Goal: Obtain resource: Obtain resource

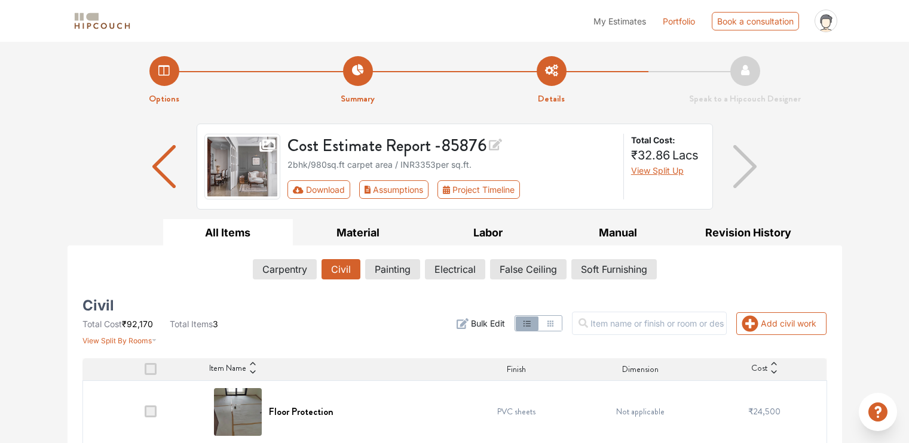
scroll to position [78, 0]
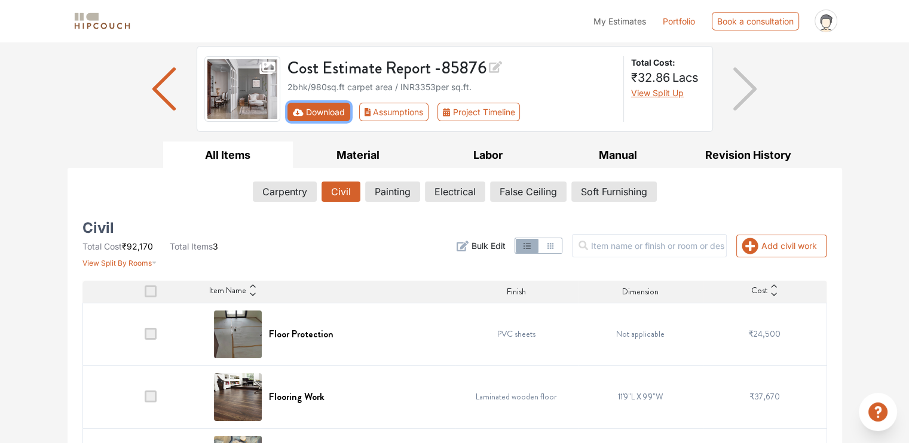
click at [312, 109] on button "Download" at bounding box center [318, 112] width 63 height 19
click at [313, 109] on button "Download" at bounding box center [318, 112] width 63 height 19
click at [319, 111] on button "Download" at bounding box center [318, 112] width 63 height 19
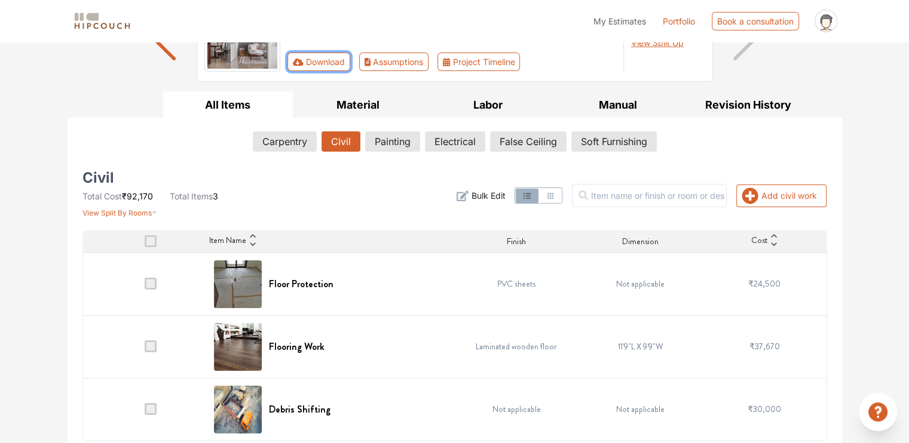
scroll to position [134, 0]
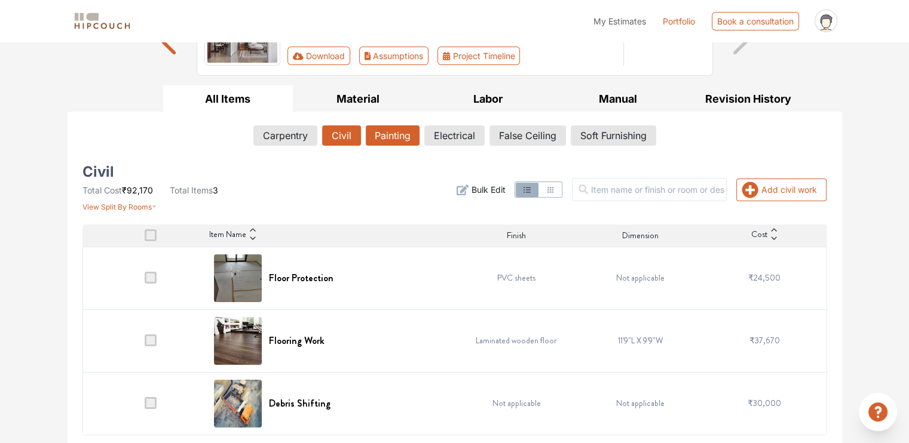
click at [396, 136] on button "Painting" at bounding box center [393, 136] width 54 height 20
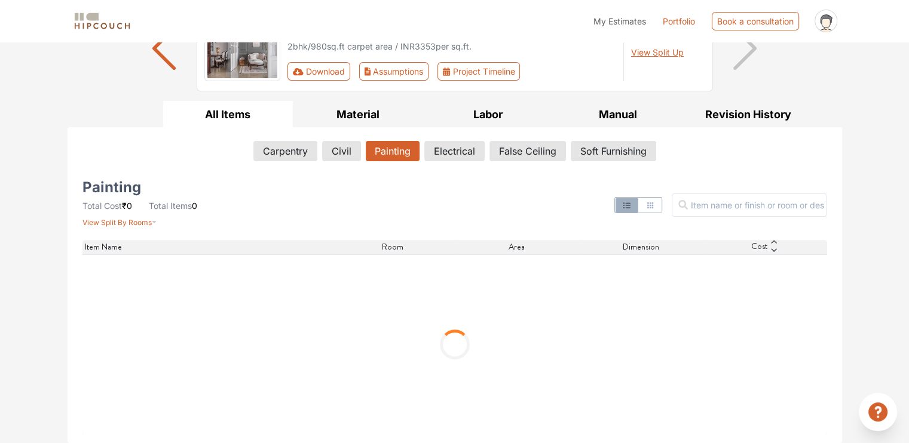
scroll to position [117, 0]
click at [491, 120] on button "Labor" at bounding box center [488, 115] width 130 height 27
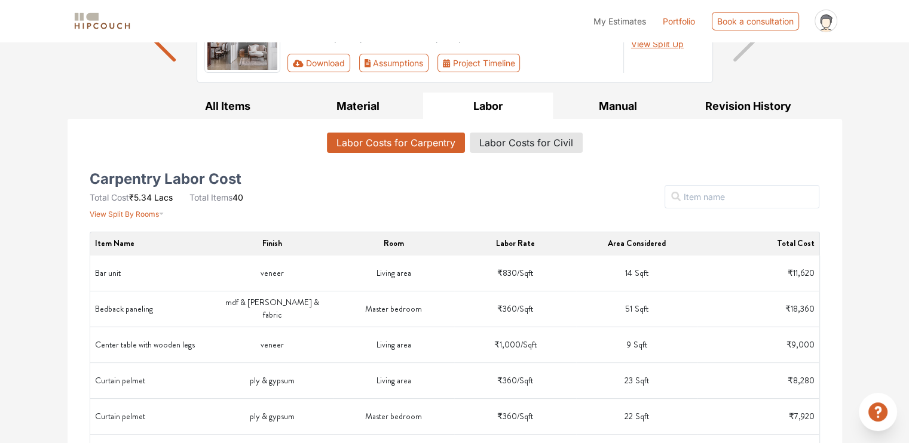
scroll to position [57, 0]
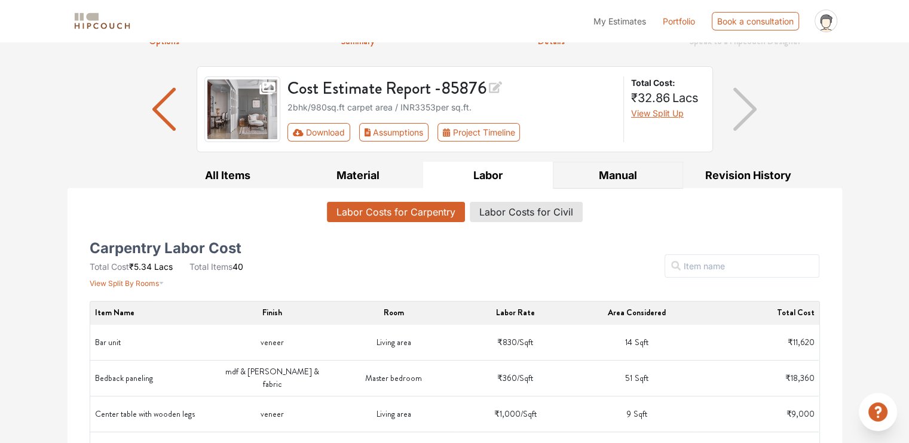
click at [613, 175] on button "Manual" at bounding box center [618, 175] width 130 height 27
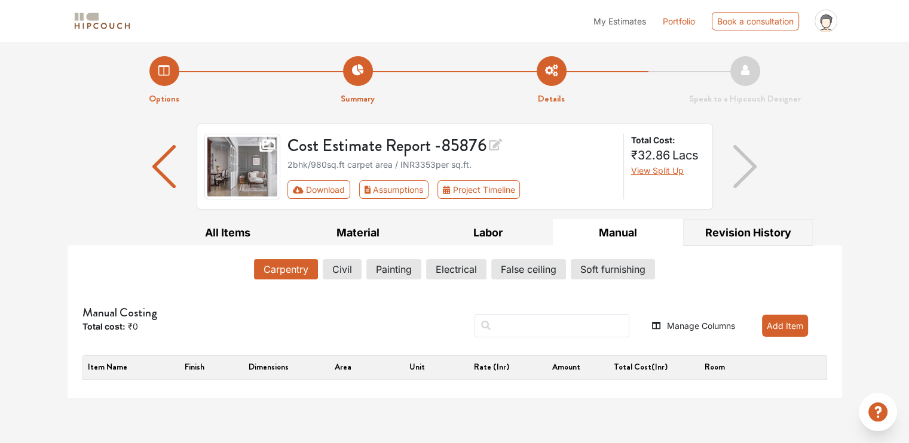
click at [735, 229] on button "Revision History" at bounding box center [748, 232] width 130 height 27
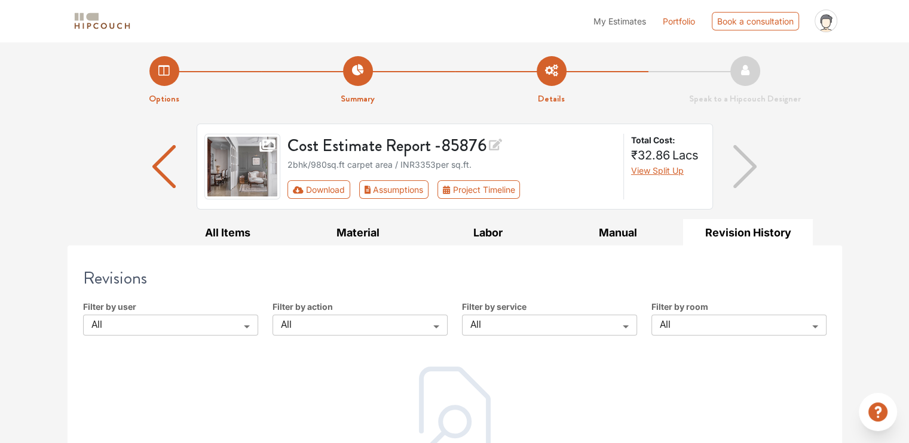
scroll to position [57, 0]
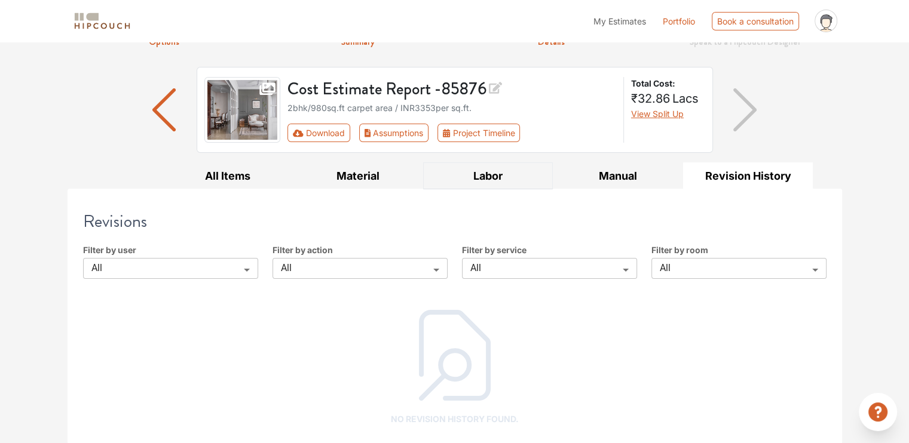
drag, startPoint x: 523, startPoint y: 172, endPoint x: 522, endPoint y: 181, distance: 8.5
click at [523, 176] on button "Labor" at bounding box center [488, 176] width 130 height 27
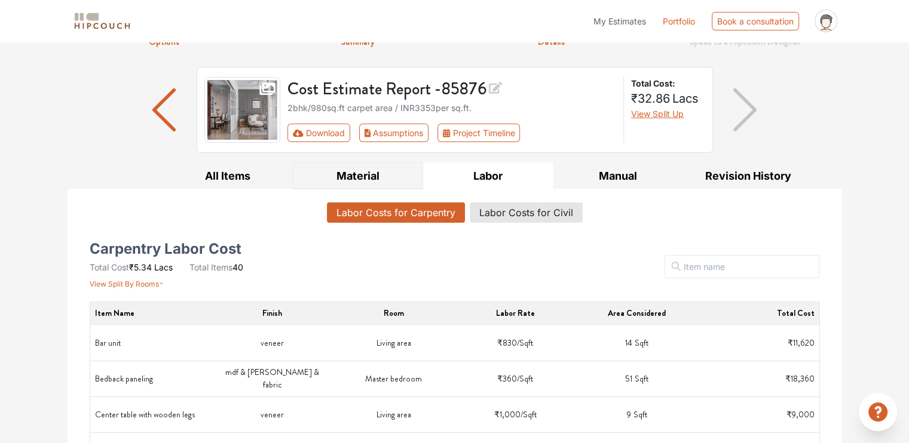
click at [387, 175] on button "Material" at bounding box center [358, 176] width 130 height 27
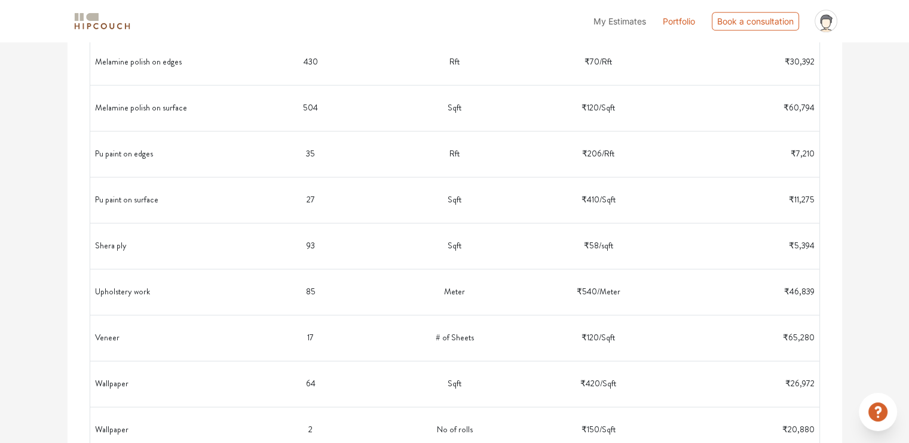
scroll to position [1701, 0]
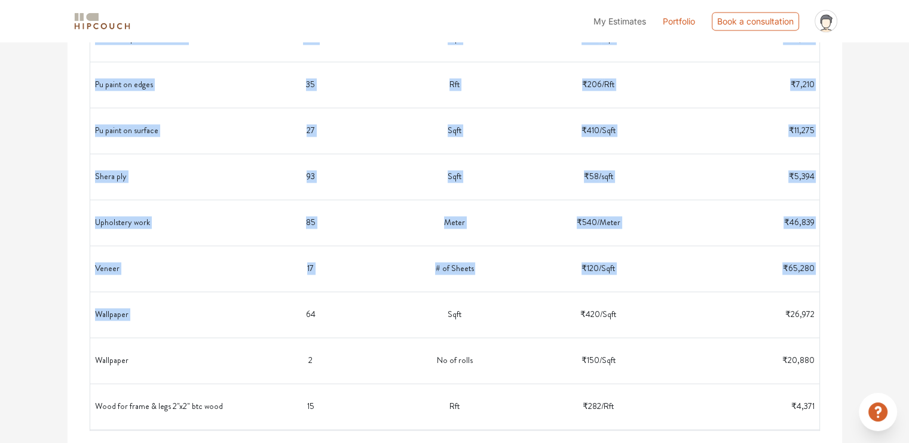
drag, startPoint x: 266, startPoint y: 311, endPoint x: 861, endPoint y: 323, distance: 594.8
click at [742, 312] on td "₹26,972" at bounding box center [743, 315] width 144 height 36
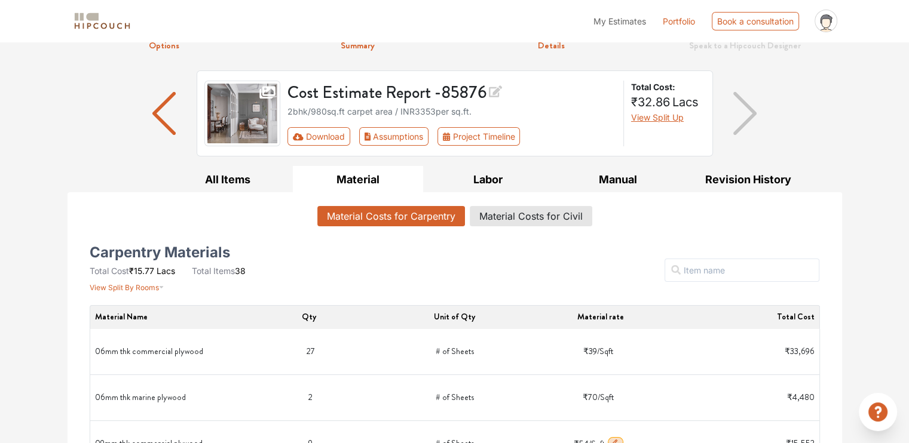
scroll to position [0, 0]
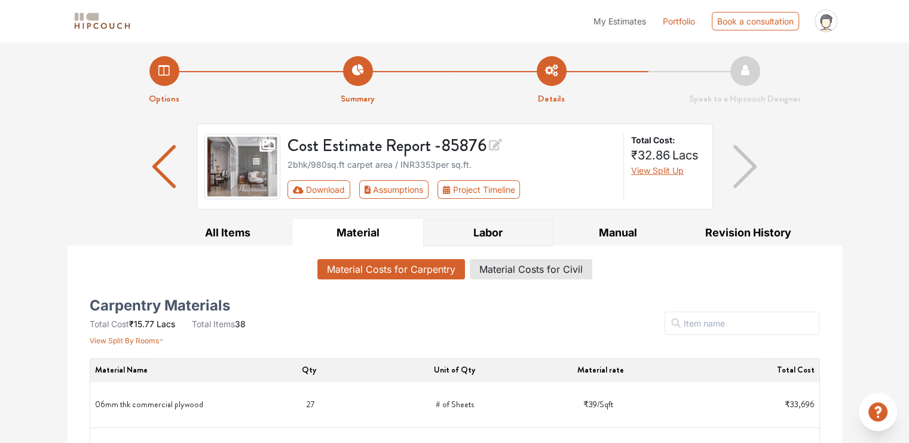
click at [476, 235] on button "Labor" at bounding box center [488, 232] width 130 height 27
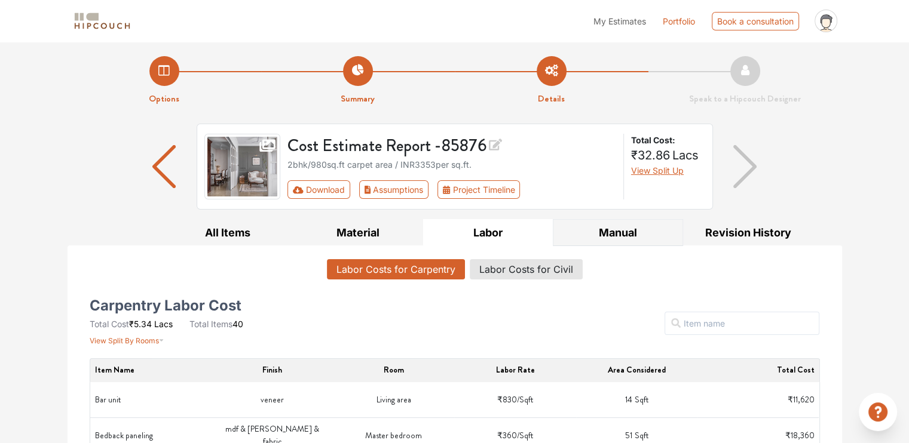
click at [614, 234] on button "Manual" at bounding box center [618, 232] width 130 height 27
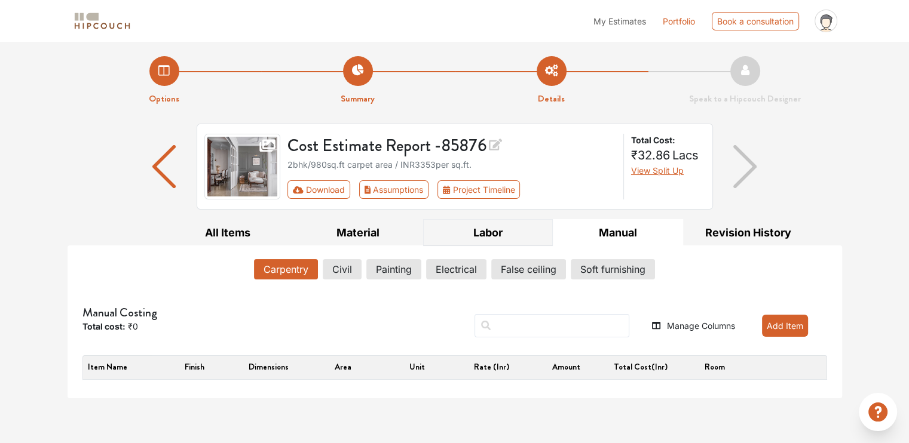
click at [510, 234] on button "Labor" at bounding box center [488, 232] width 130 height 27
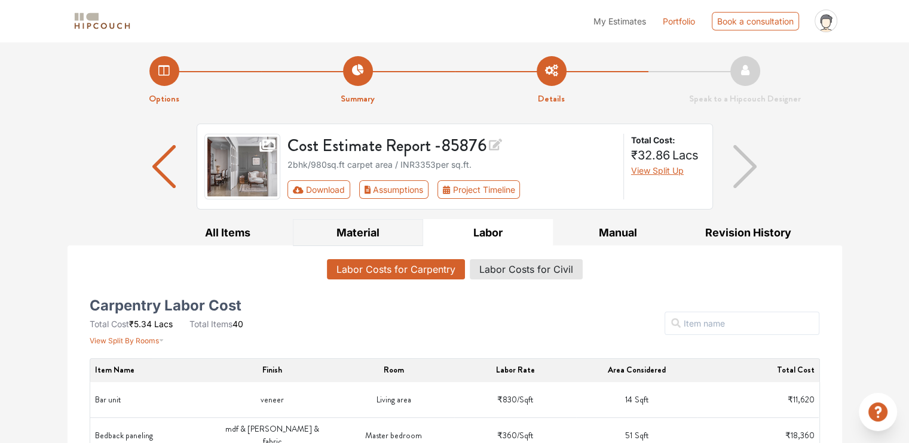
click at [405, 233] on button "Material" at bounding box center [358, 232] width 130 height 27
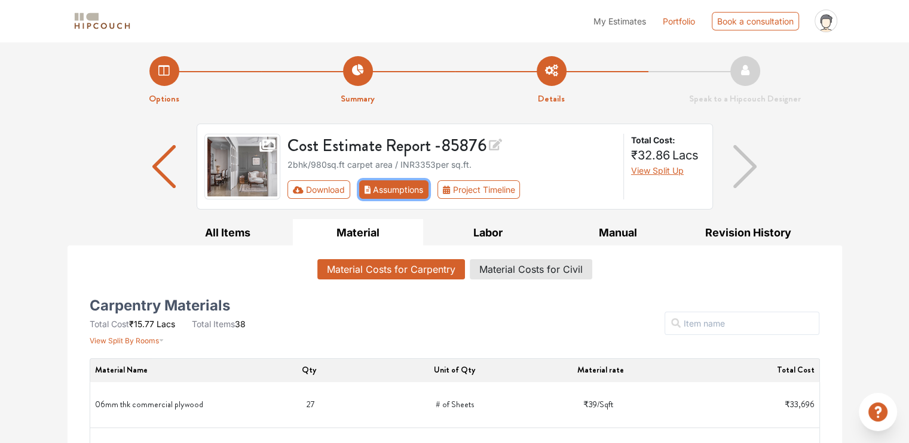
click at [386, 197] on button "Assumptions" at bounding box center [394, 190] width 70 height 19
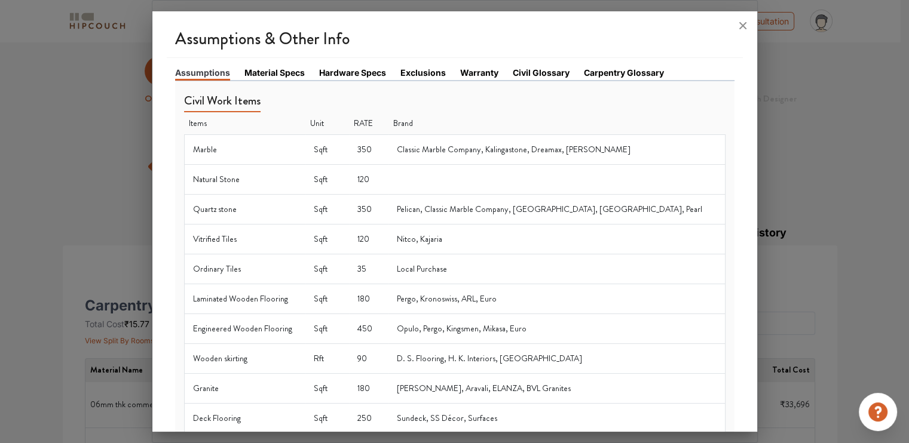
click at [259, 73] on link "Material Specs" at bounding box center [274, 72] width 60 height 13
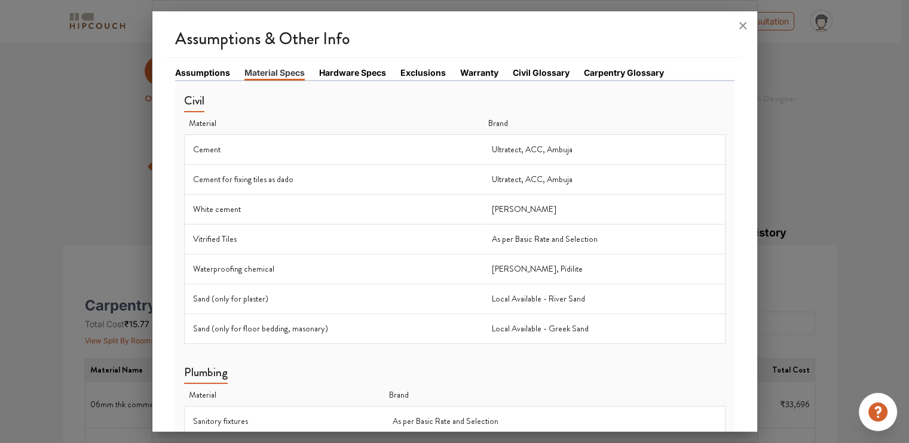
click at [536, 68] on link "Civil Glossary" at bounding box center [541, 72] width 57 height 13
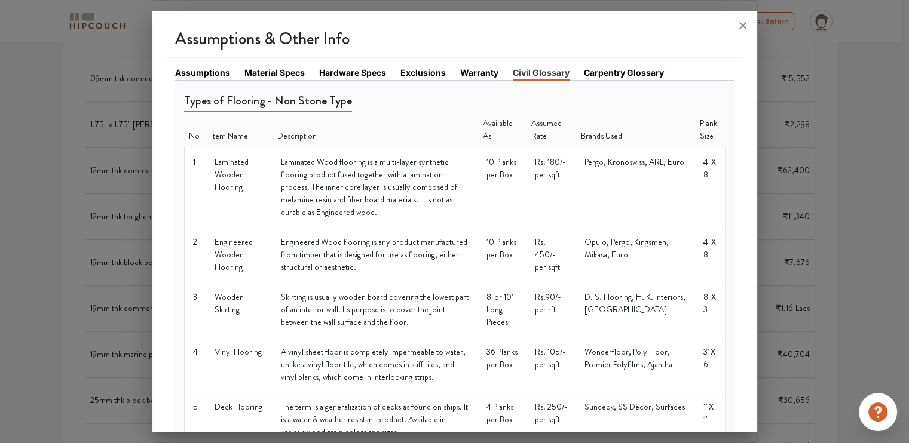
click at [473, 69] on link "Warranty" at bounding box center [479, 72] width 38 height 13
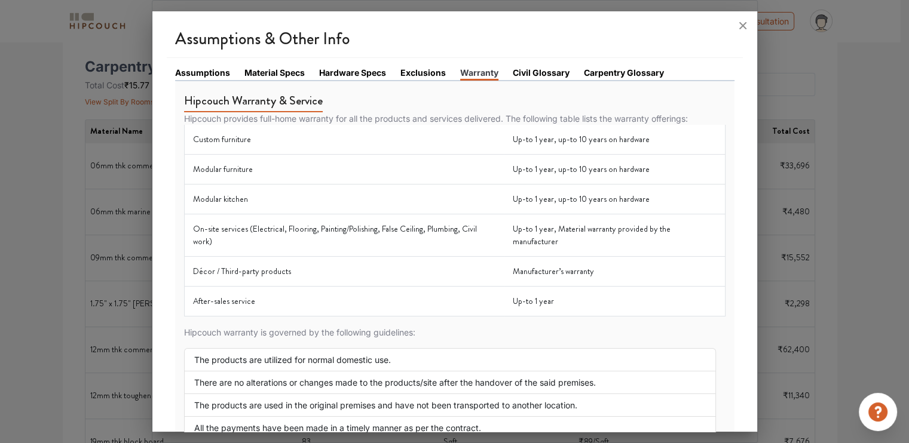
click at [427, 65] on div "Assumptions Material Specs Hardware Specs Exclusions Warranty Civil Glossary Ca…" at bounding box center [455, 339] width 576 height 562
click at [427, 67] on link "Exclusions" at bounding box center [422, 72] width 45 height 13
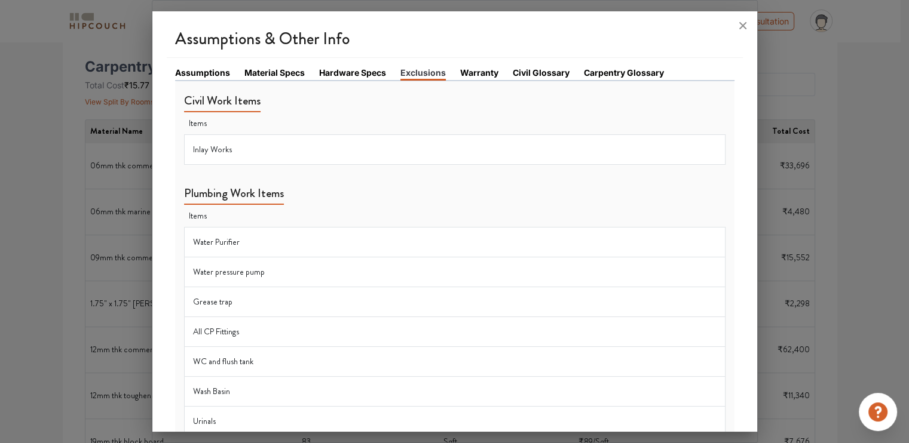
click at [373, 74] on link "Hardware Specs" at bounding box center [352, 72] width 67 height 13
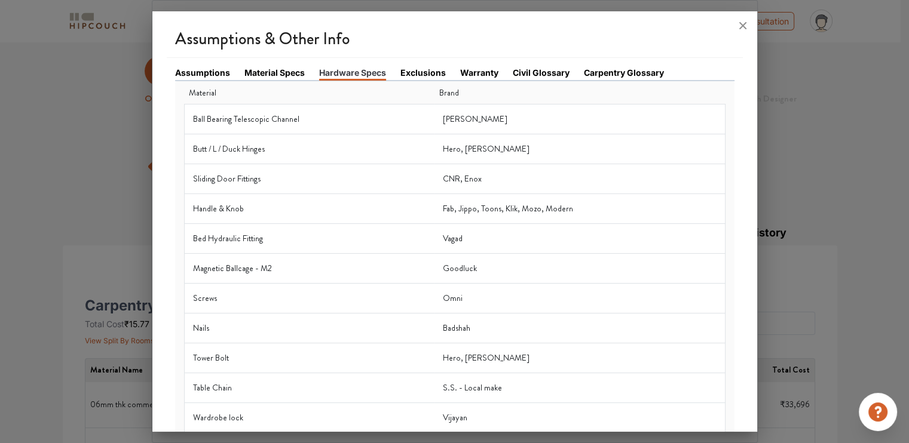
click at [150, 217] on div at bounding box center [454, 221] width 909 height 443
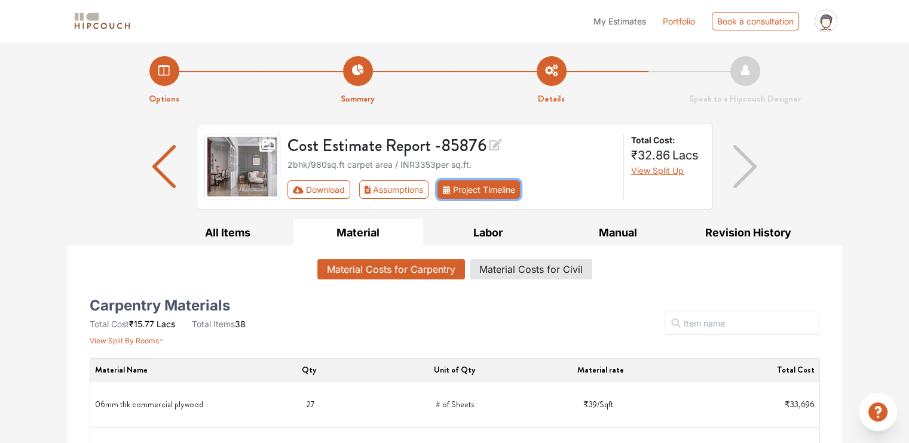
click at [498, 193] on button "Project Timeline" at bounding box center [479, 190] width 82 height 19
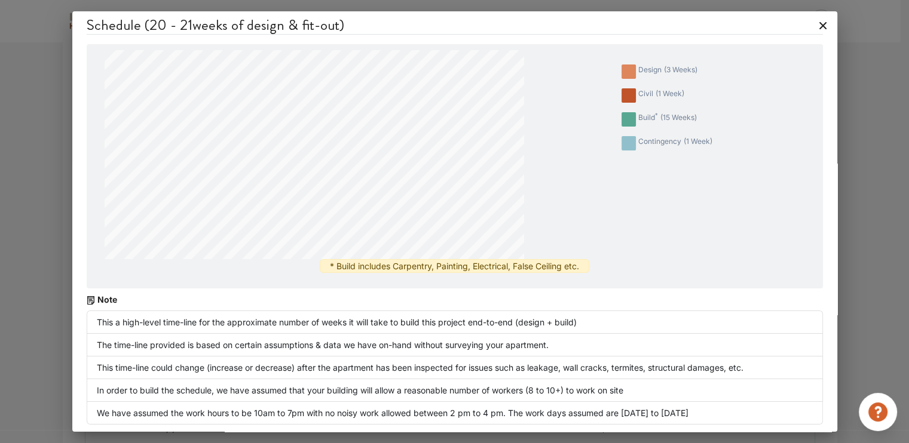
click at [813, 21] on icon at bounding box center [822, 25] width 19 height 19
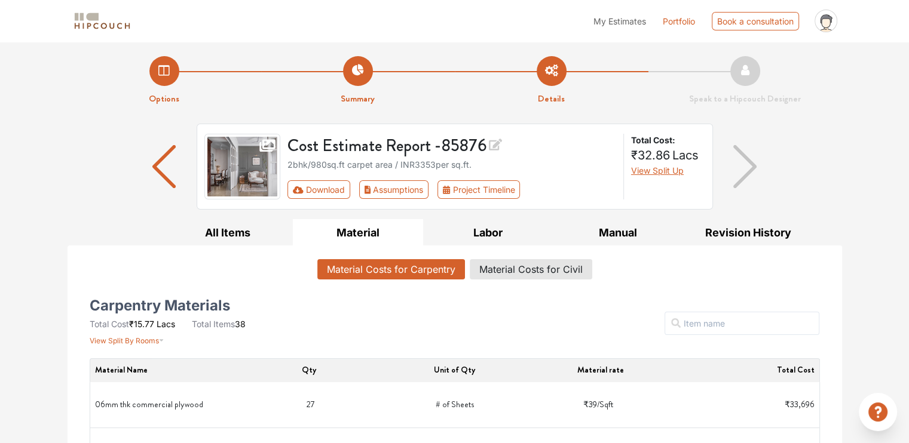
click at [673, 216] on div "Cost Estimate Report - 85876 2bhk / 980 sq.ft carpet area / INR 3353 per sq.ft.…" at bounding box center [455, 172] width 775 height 96
click at [256, 229] on button "All Items" at bounding box center [228, 232] width 130 height 27
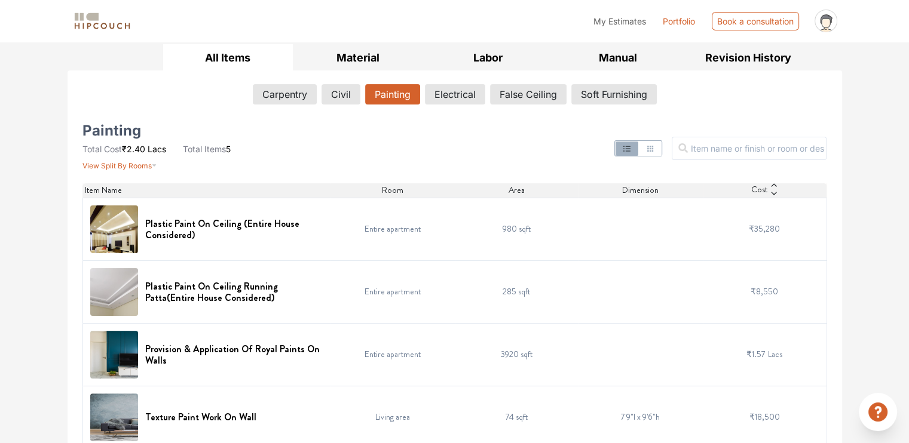
scroll to position [251, 0]
